Goal: Task Accomplishment & Management: Manage account settings

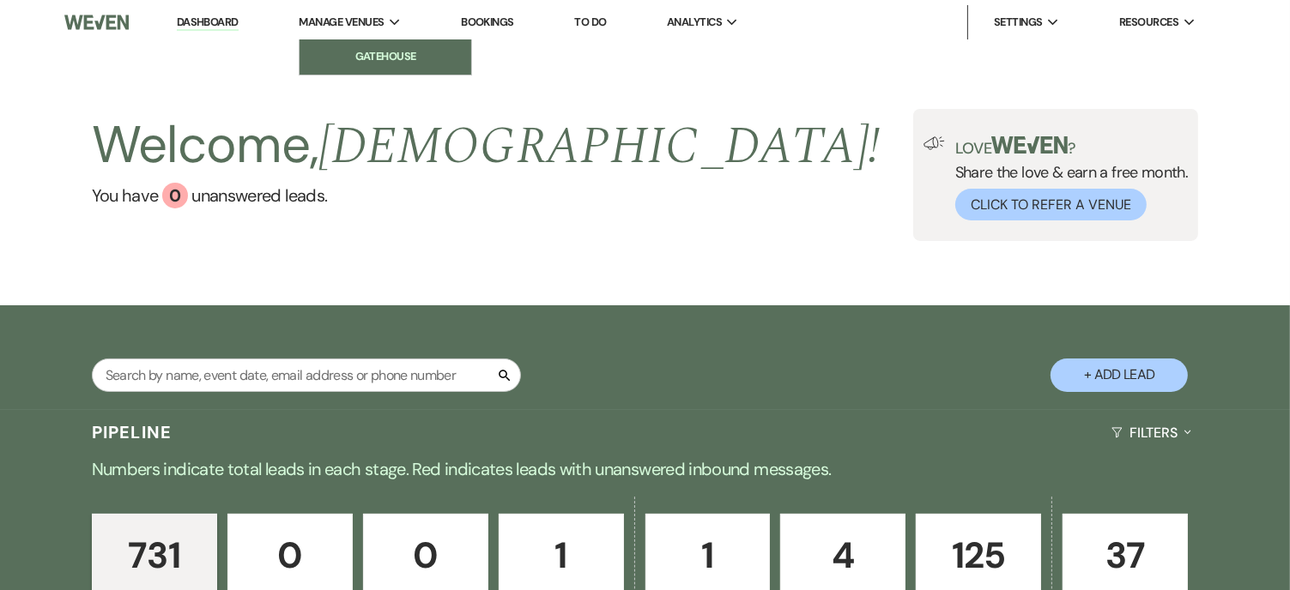
click at [363, 54] on li "Gatehouse" at bounding box center [385, 56] width 154 height 17
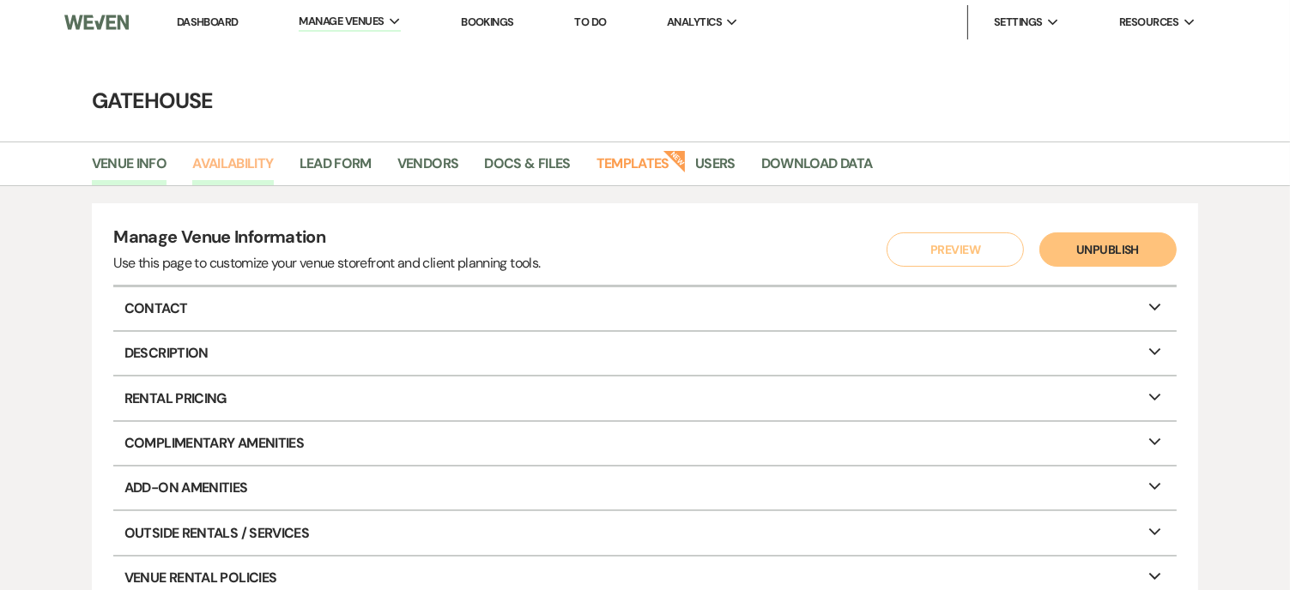
click at [240, 159] on link "Availability" at bounding box center [232, 169] width 81 height 33
select select "2"
select select "2026"
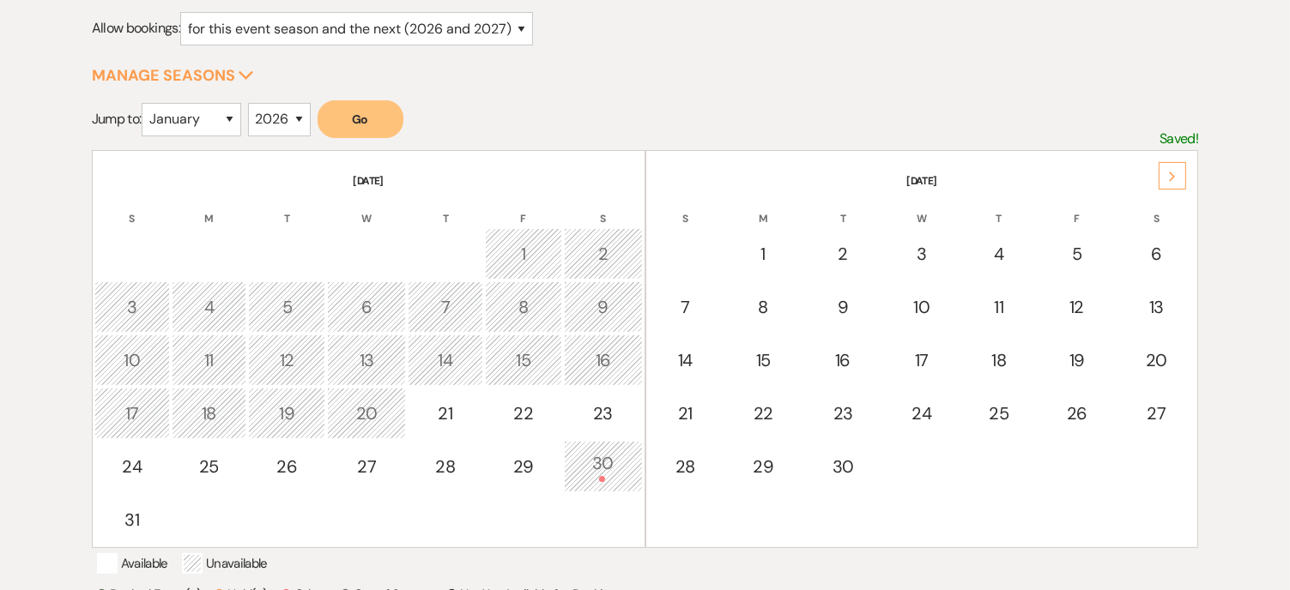
scroll to position [257, 0]
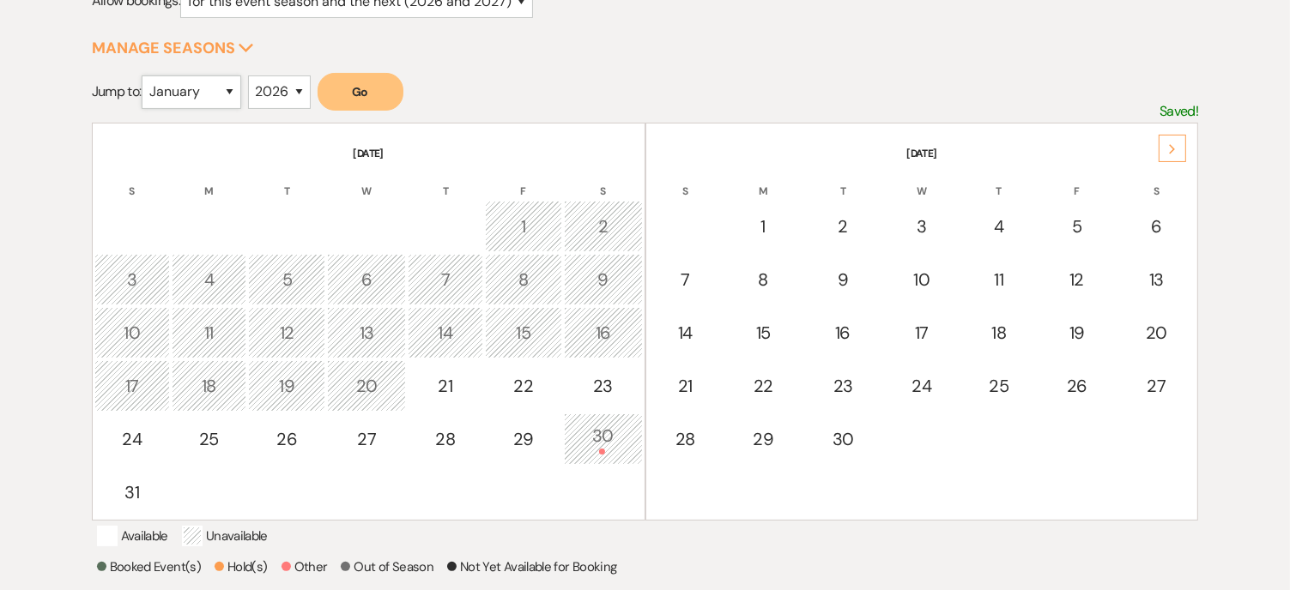
click at [237, 88] on select "January February March April May June July August September October November De…" at bounding box center [192, 92] width 100 height 33
select select "11"
click at [145, 76] on select "January February March April May June July August September October November De…" at bounding box center [192, 92] width 100 height 33
click at [362, 89] on button "Go" at bounding box center [361, 92] width 86 height 38
